Goal: Find specific page/section: Find specific page/section

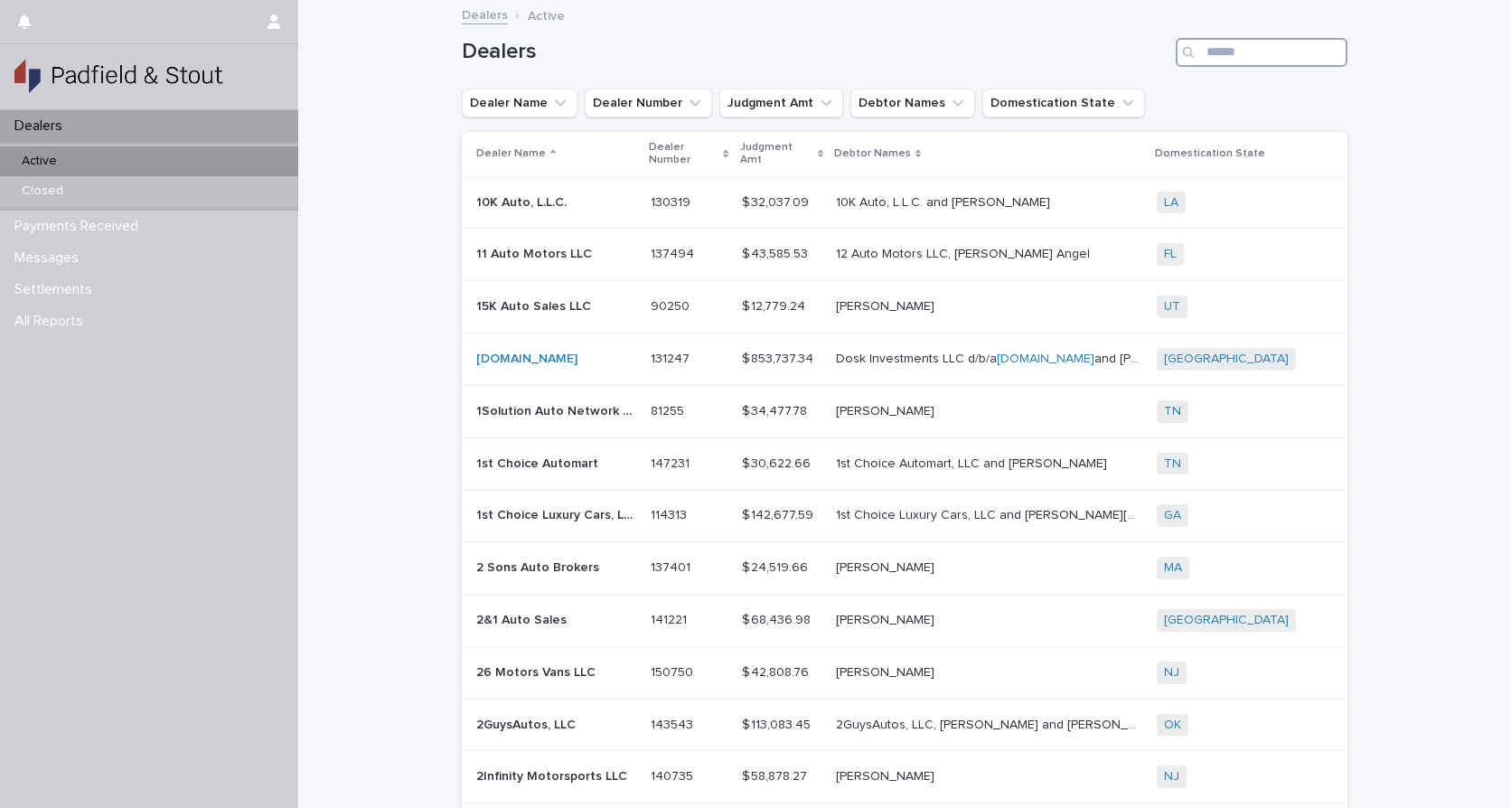
click at [1238, 51] on input "Search" at bounding box center [1261, 52] width 172 height 29
click at [1279, 56] on input "Search" at bounding box center [1261, 52] width 172 height 29
type input "*****"
